Goal: Task Accomplishment & Management: Complete application form

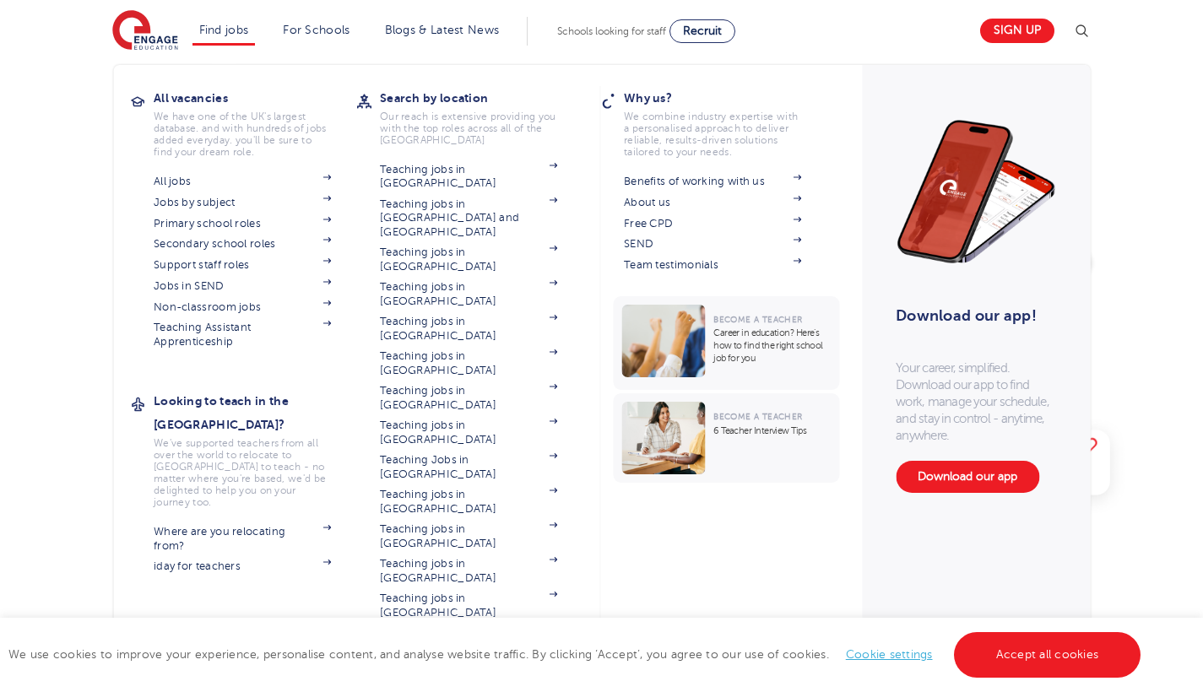
click at [242, 36] on li "Find jobs All vacancies We have one of the UK's largest database. and with hund…" at bounding box center [223, 31] width 63 height 29
click at [154, 217] on link "Primary school roles" at bounding box center [242, 224] width 177 height 14
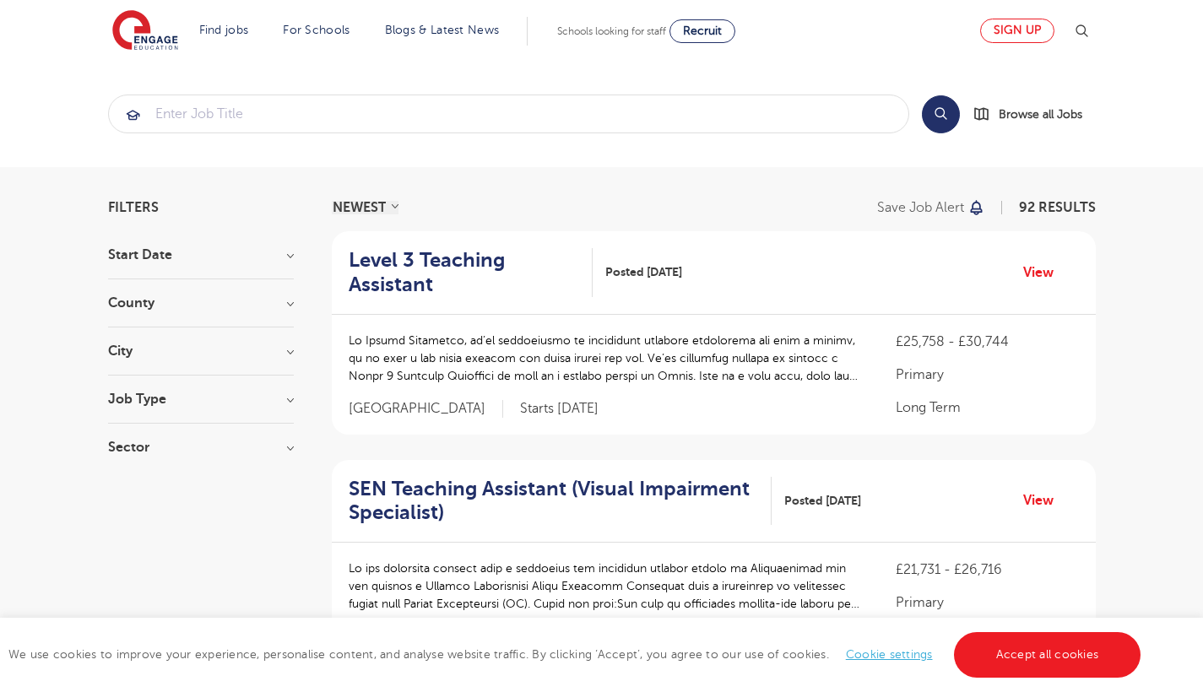
click at [1006, 23] on link "Sign up" at bounding box center [1017, 31] width 74 height 24
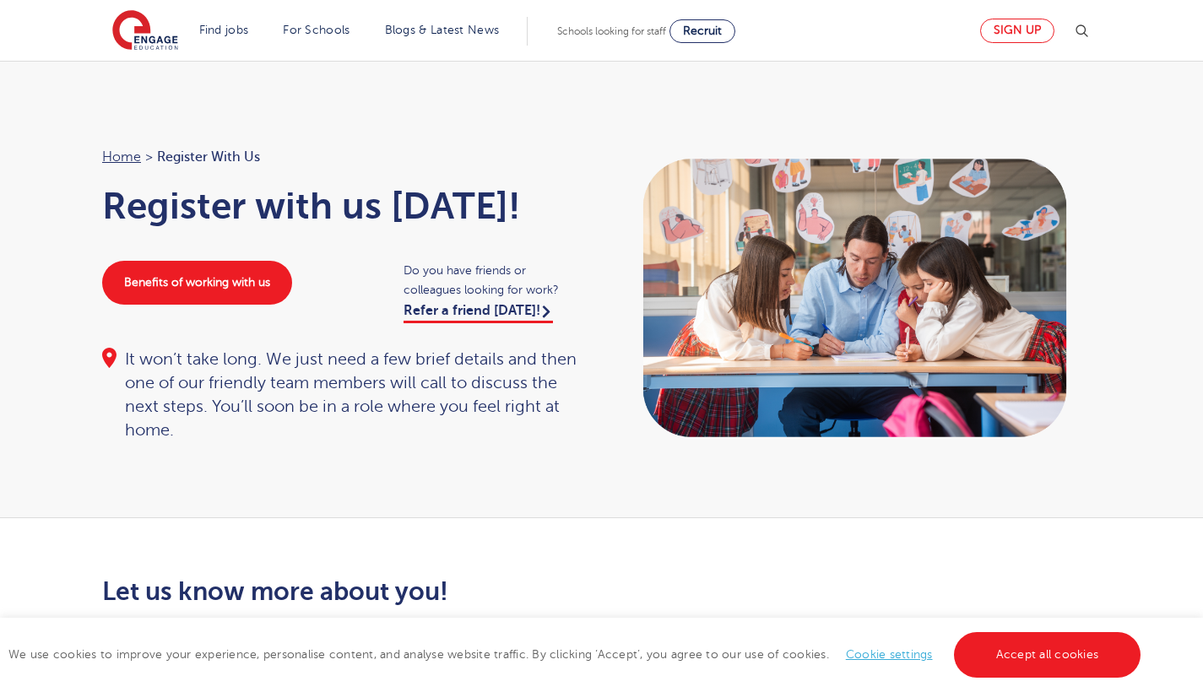
click at [1006, 39] on link "Sign up" at bounding box center [1017, 31] width 74 height 24
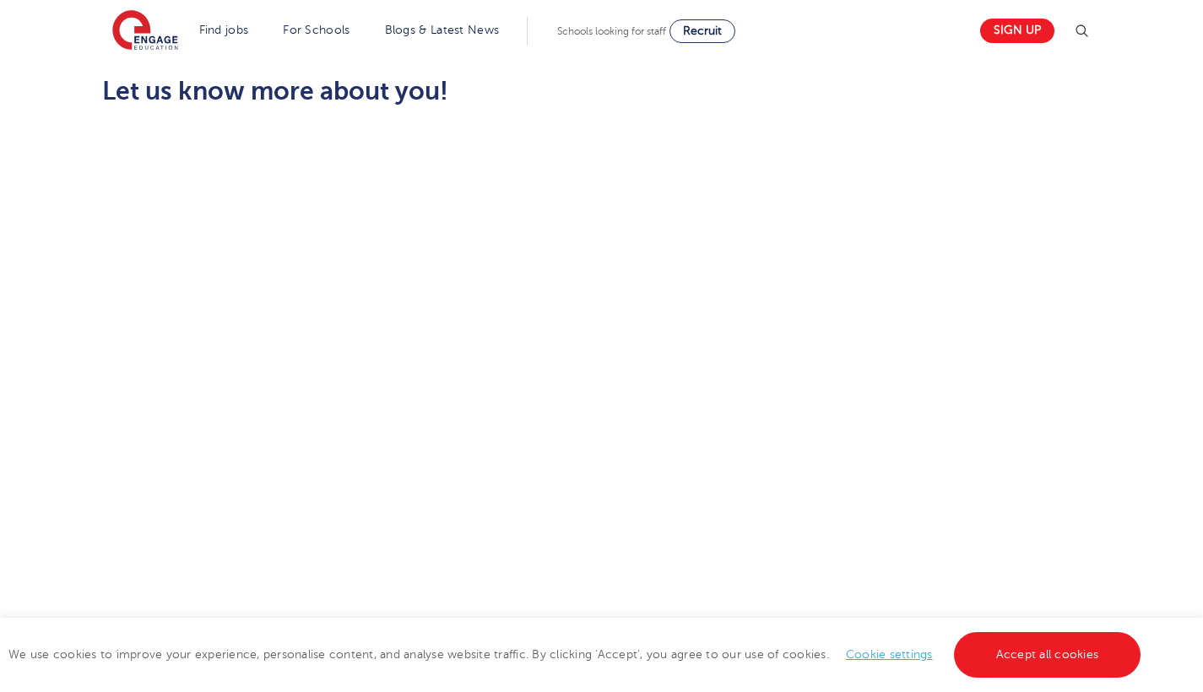
scroll to position [504, 0]
